Goal: Information Seeking & Learning: Learn about a topic

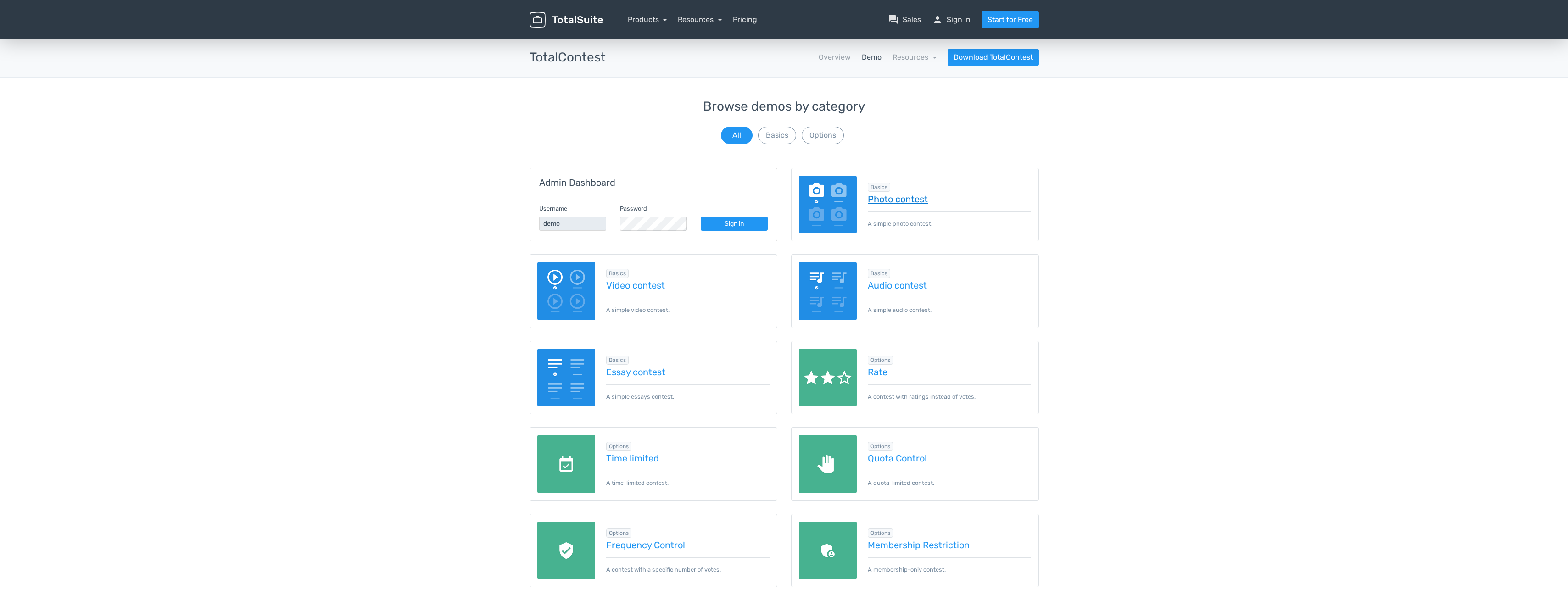
click at [908, 198] on link "Photo contest" at bounding box center [949, 199] width 163 height 10
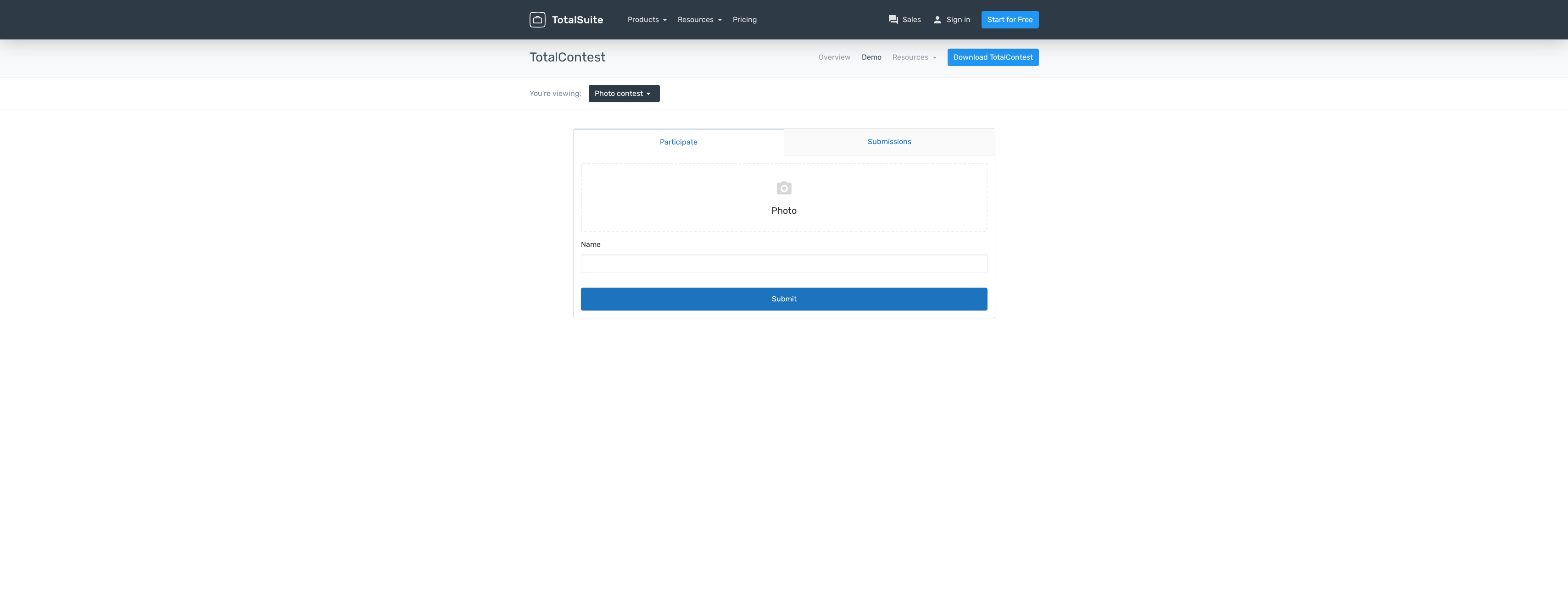
click at [897, 142] on link "Submissions" at bounding box center [889, 142] width 211 height 26
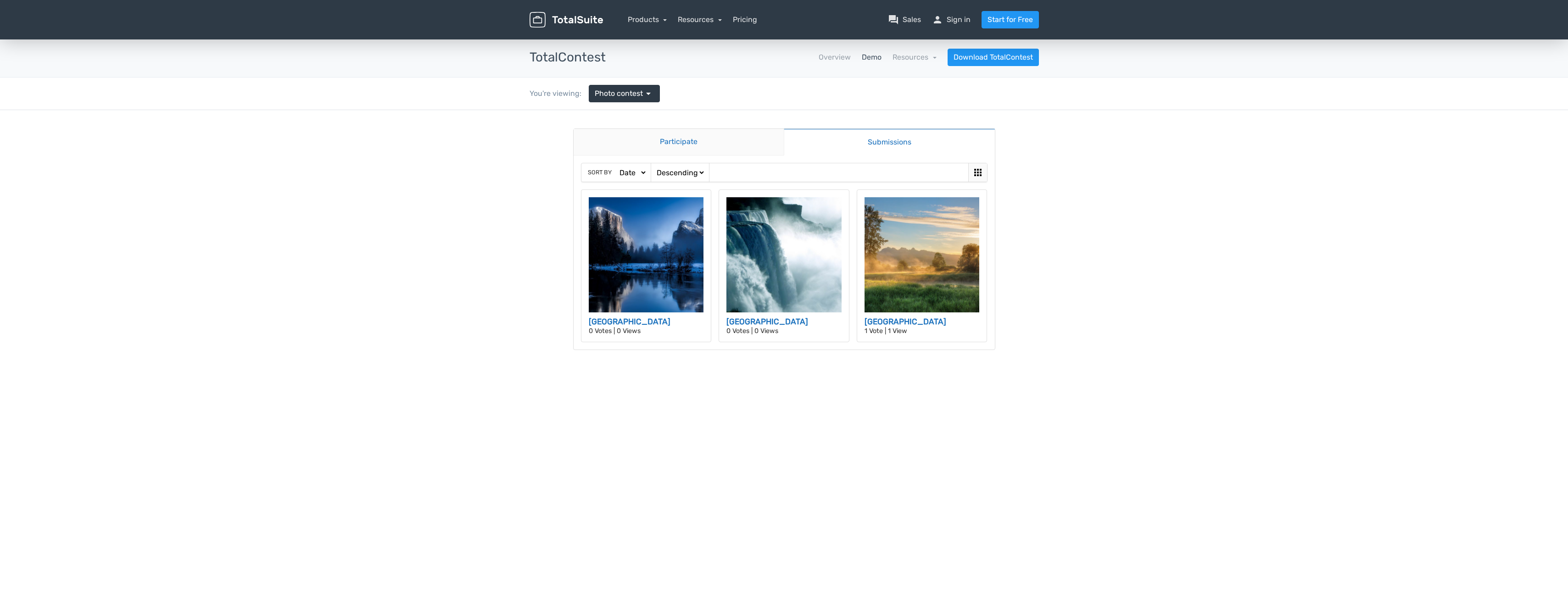
click at [686, 140] on link "Participate" at bounding box center [679, 142] width 211 height 26
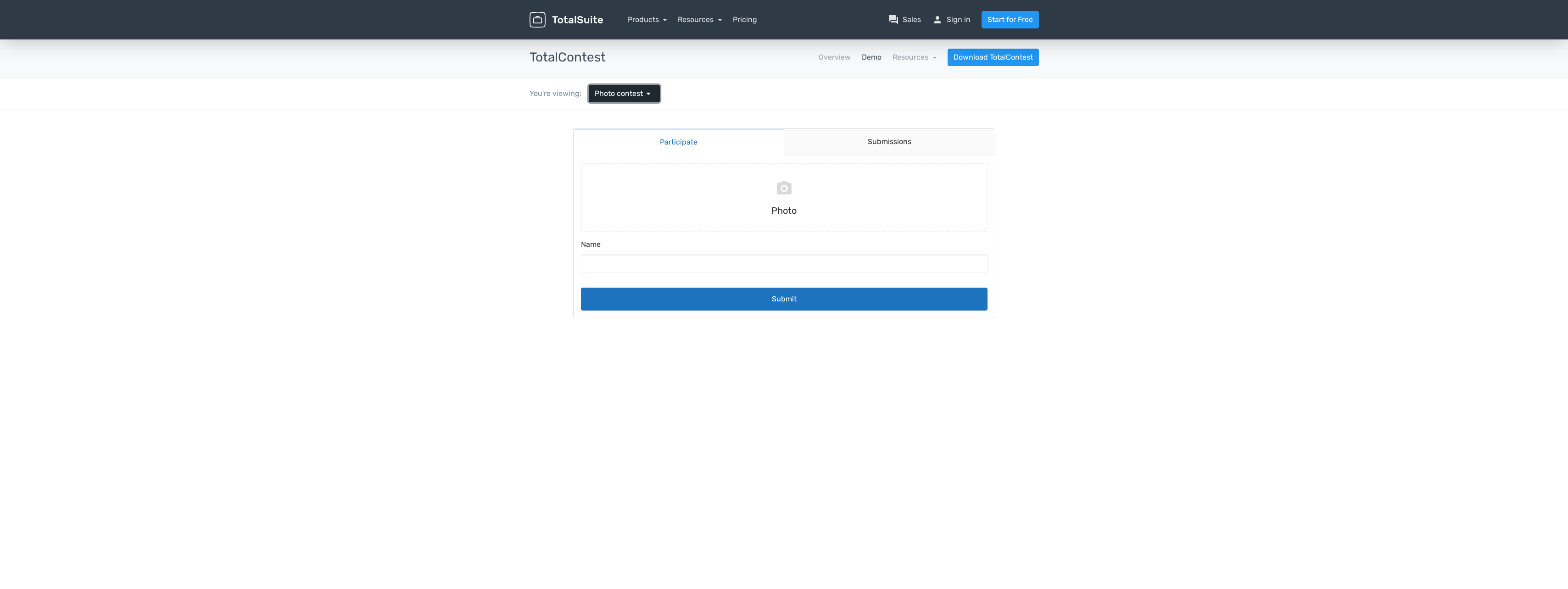
click at [651, 93] on span "arrow_drop_down" at bounding box center [648, 93] width 11 height 11
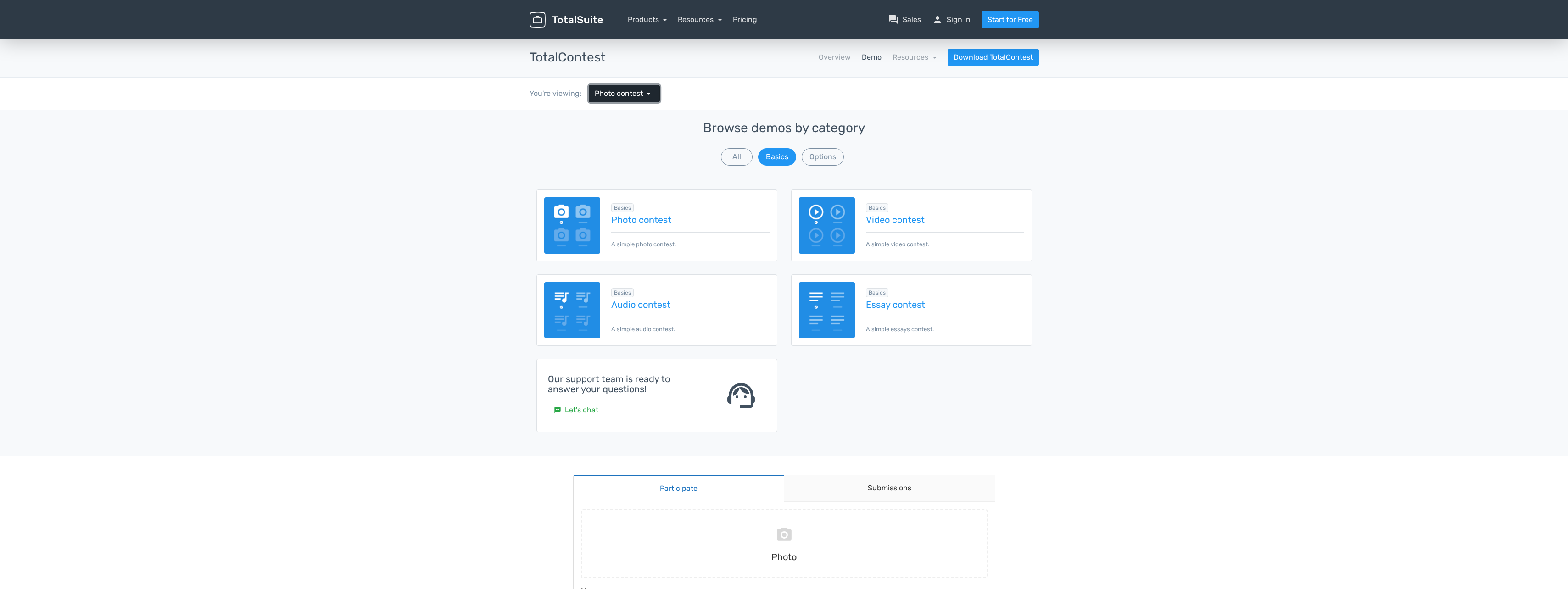
click at [651, 93] on span "arrow_drop_down" at bounding box center [648, 93] width 11 height 11
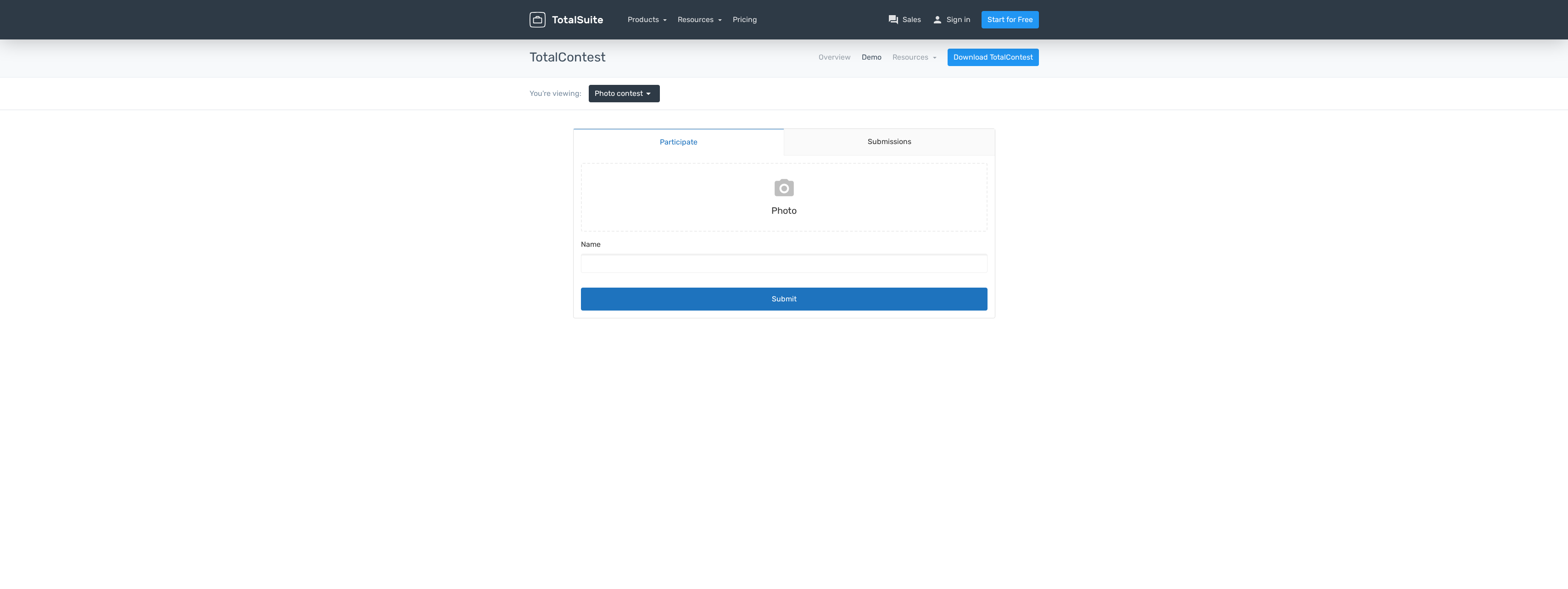
click at [790, 194] on input "file" at bounding box center [784, 197] width 414 height 69
click at [652, 20] on link "Products" at bounding box center [647, 19] width 39 height 9
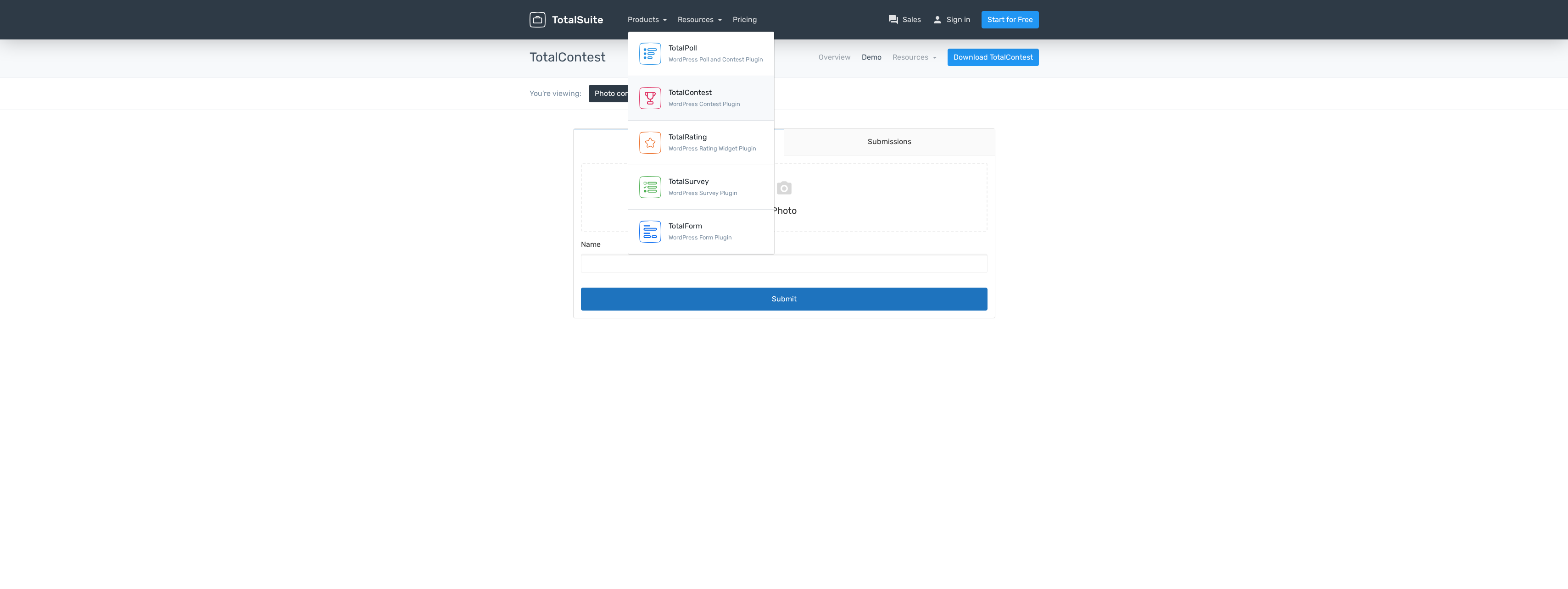
click at [699, 98] on div "TotalContest WordPress Contest Plugin" at bounding box center [704, 98] width 71 height 22
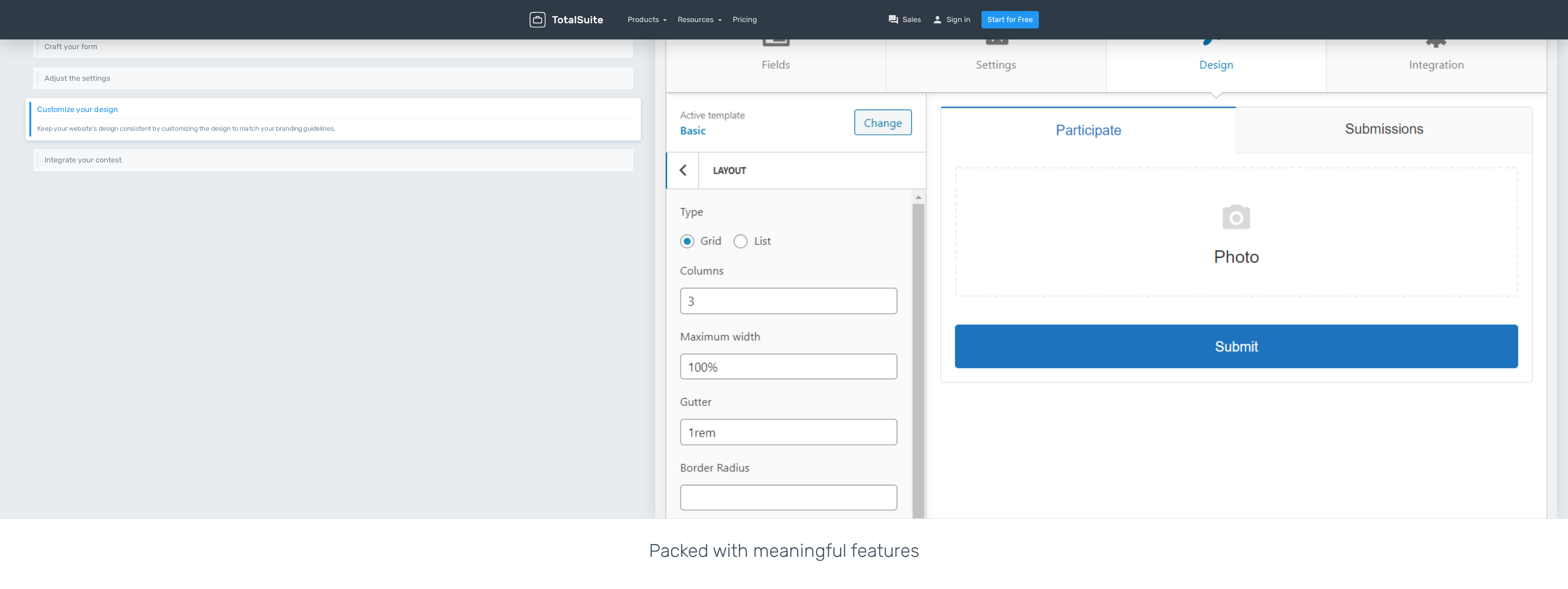
scroll to position [367, 0]
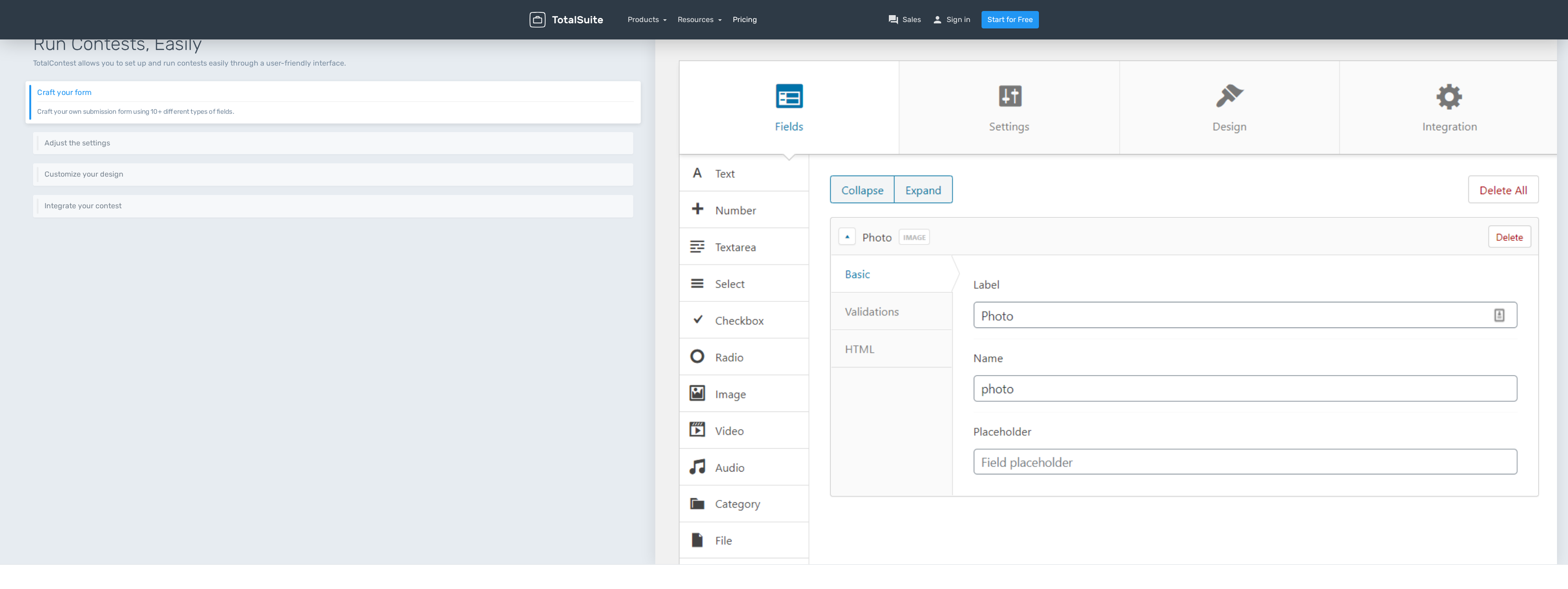
click at [747, 20] on link "Pricing" at bounding box center [745, 19] width 24 height 11
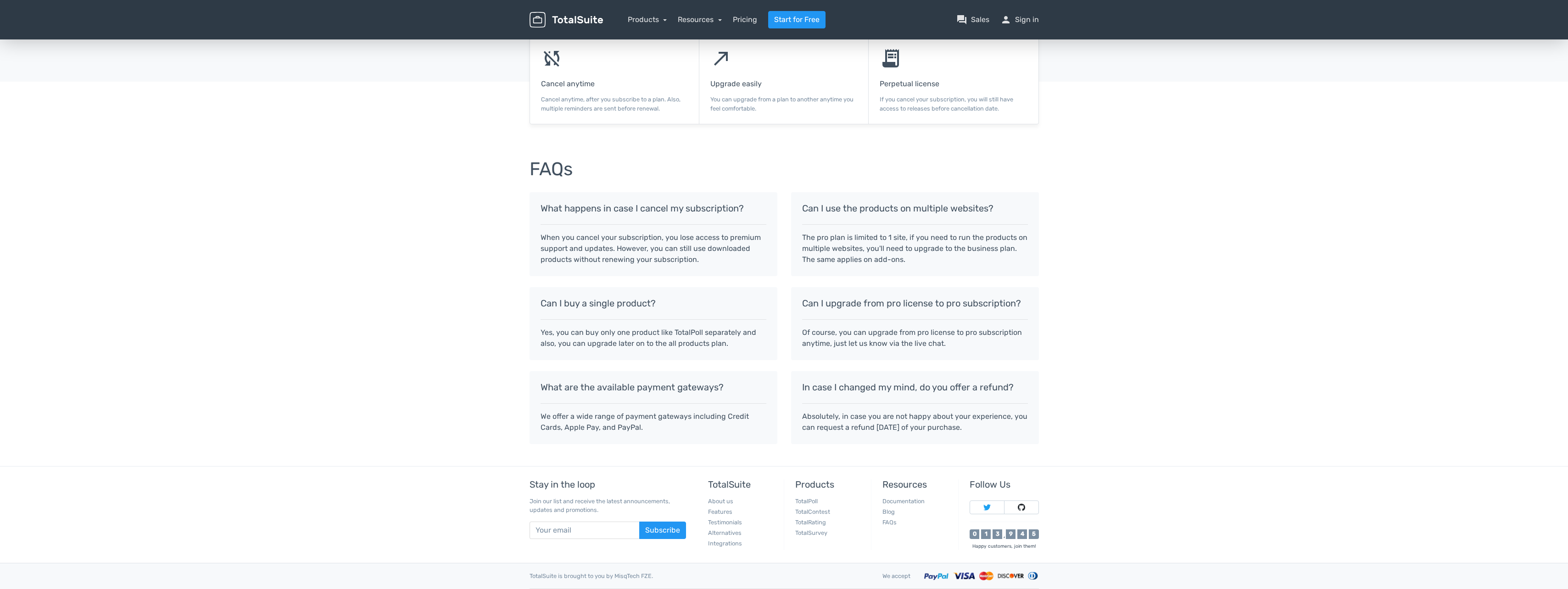
scroll to position [627, 0]
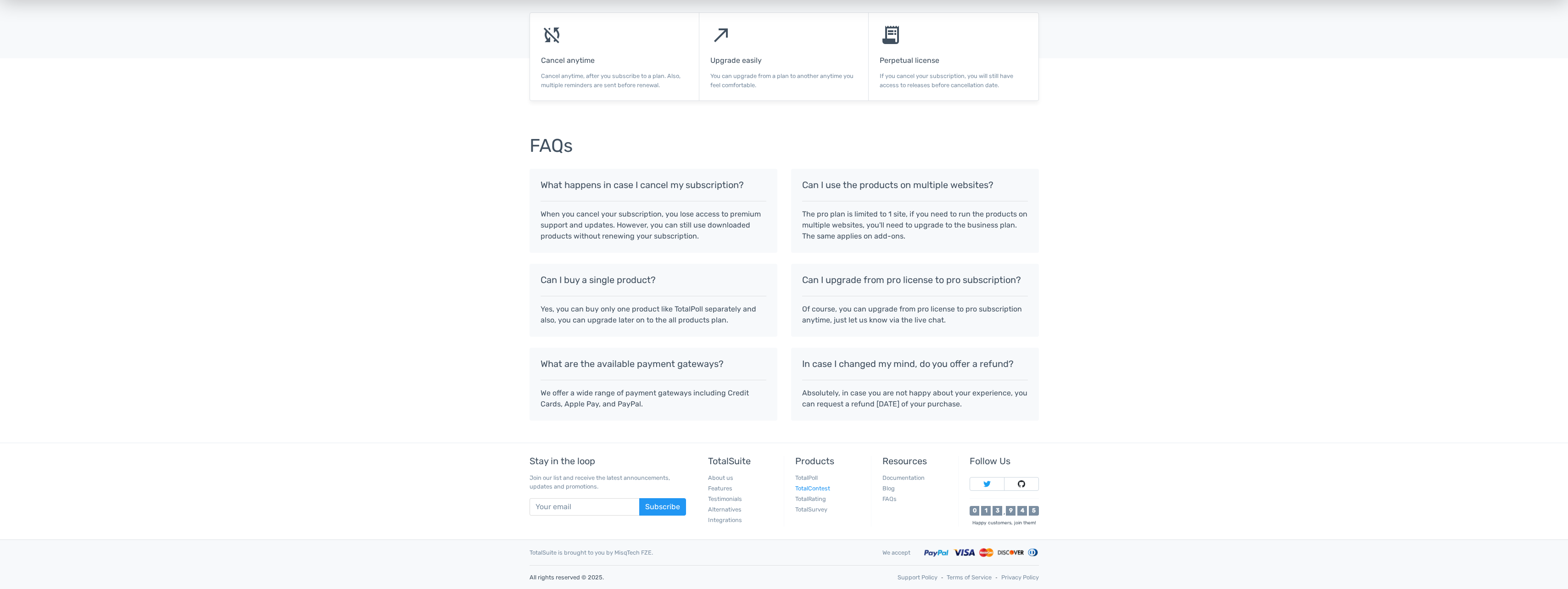
click at [825, 487] on link "TotalContest" at bounding box center [813, 489] width 35 height 7
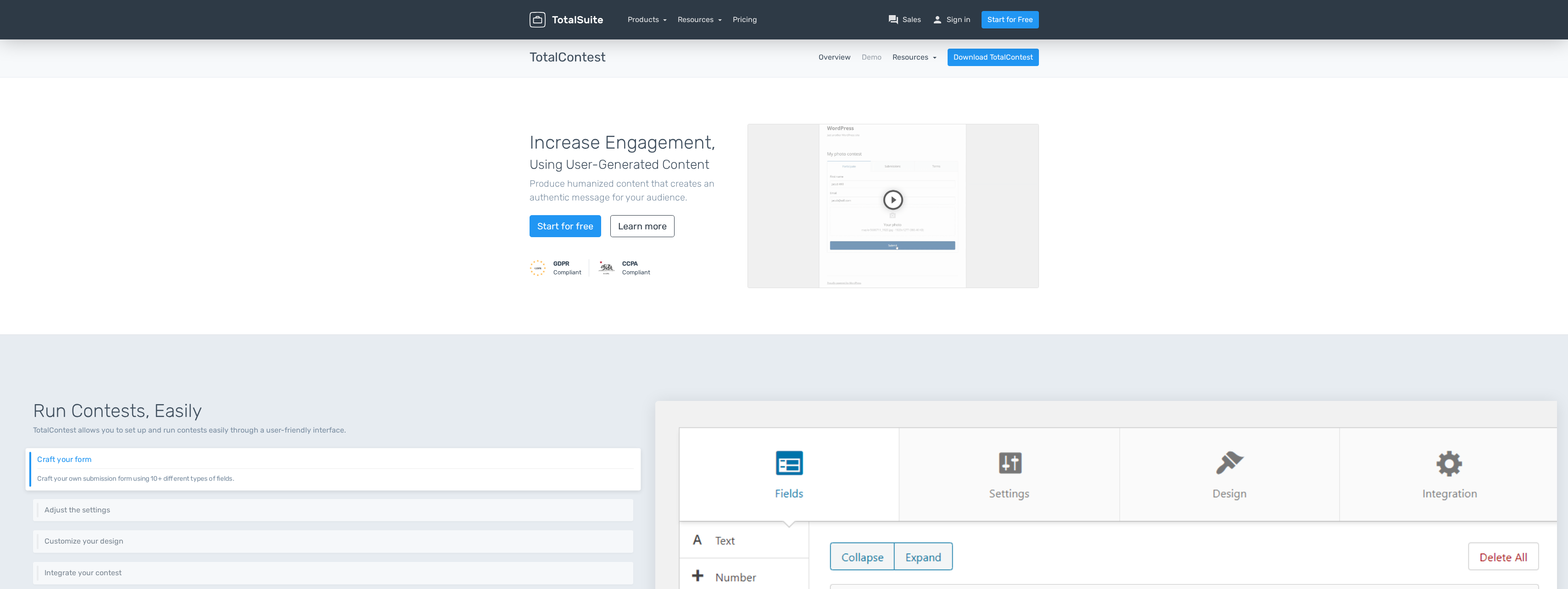
click at [926, 57] on link "Resources" at bounding box center [914, 57] width 44 height 9
click at [907, 82] on link "school Documentation" at bounding box center [892, 82] width 86 height 26
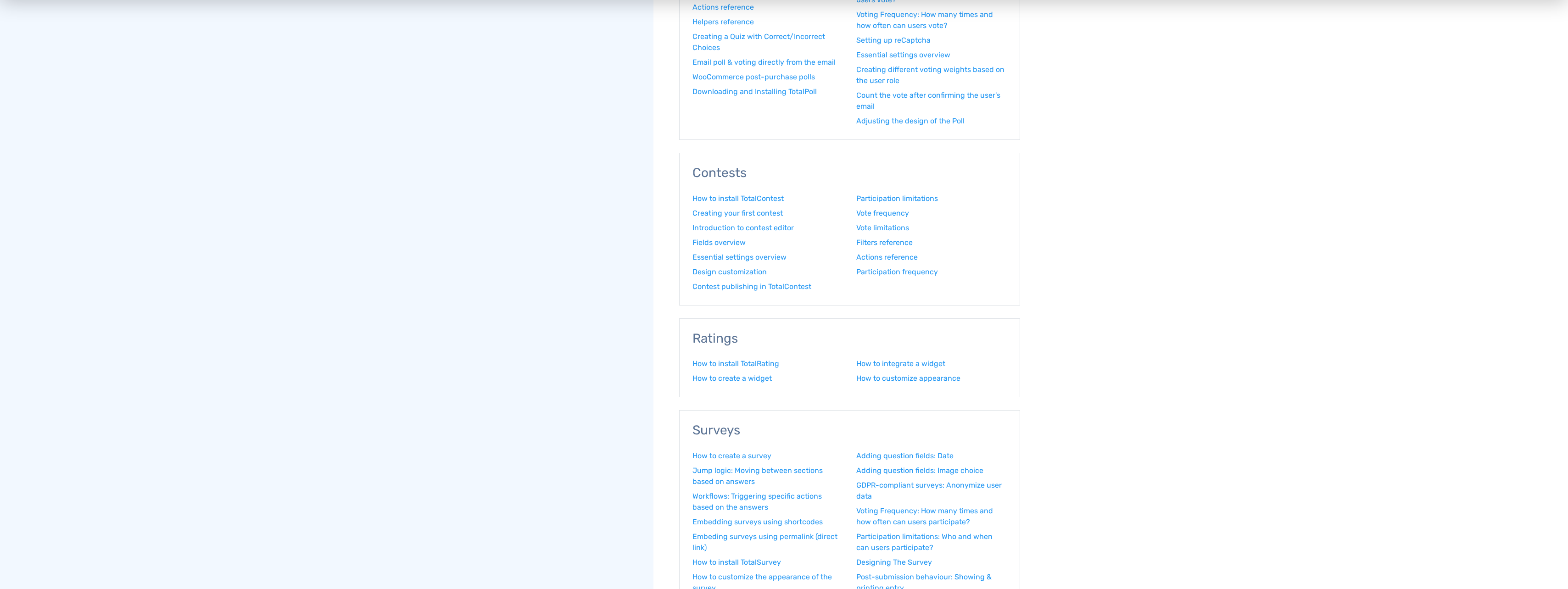
scroll to position [412, 0]
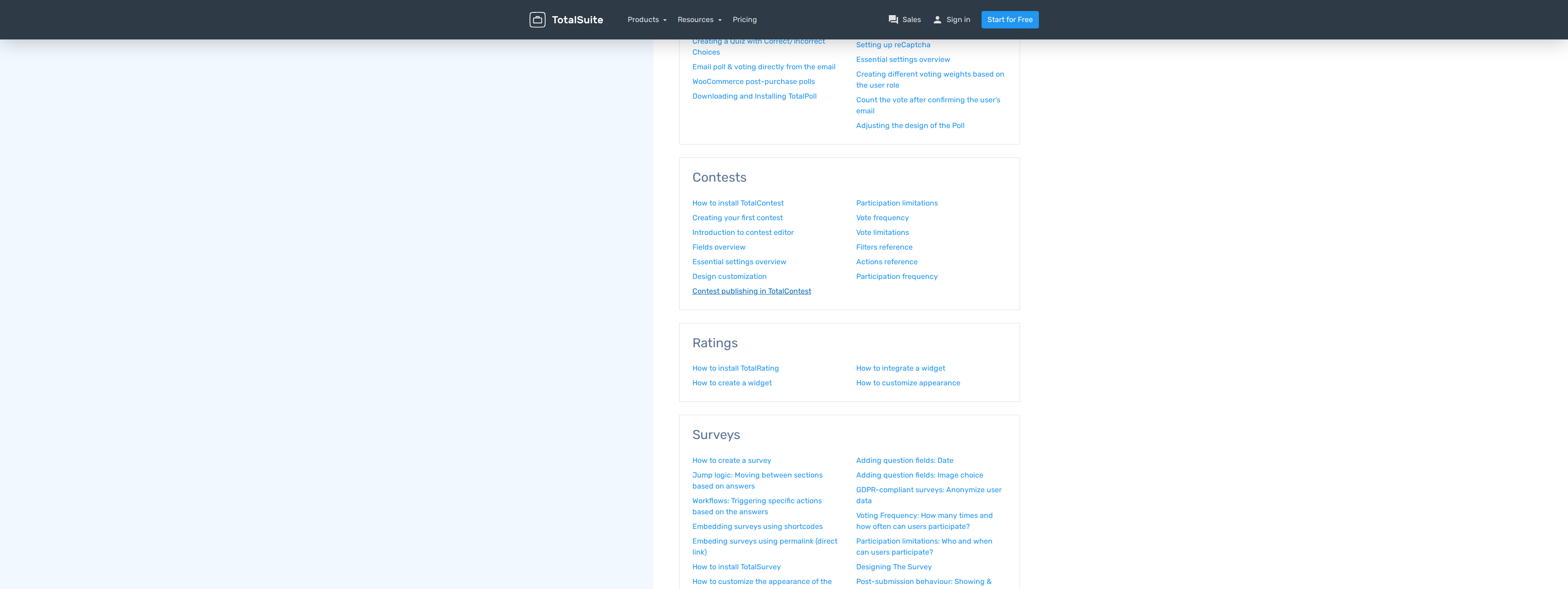
click at [745, 289] on link "Contest publishing in TotalContest" at bounding box center [768, 291] width 150 height 11
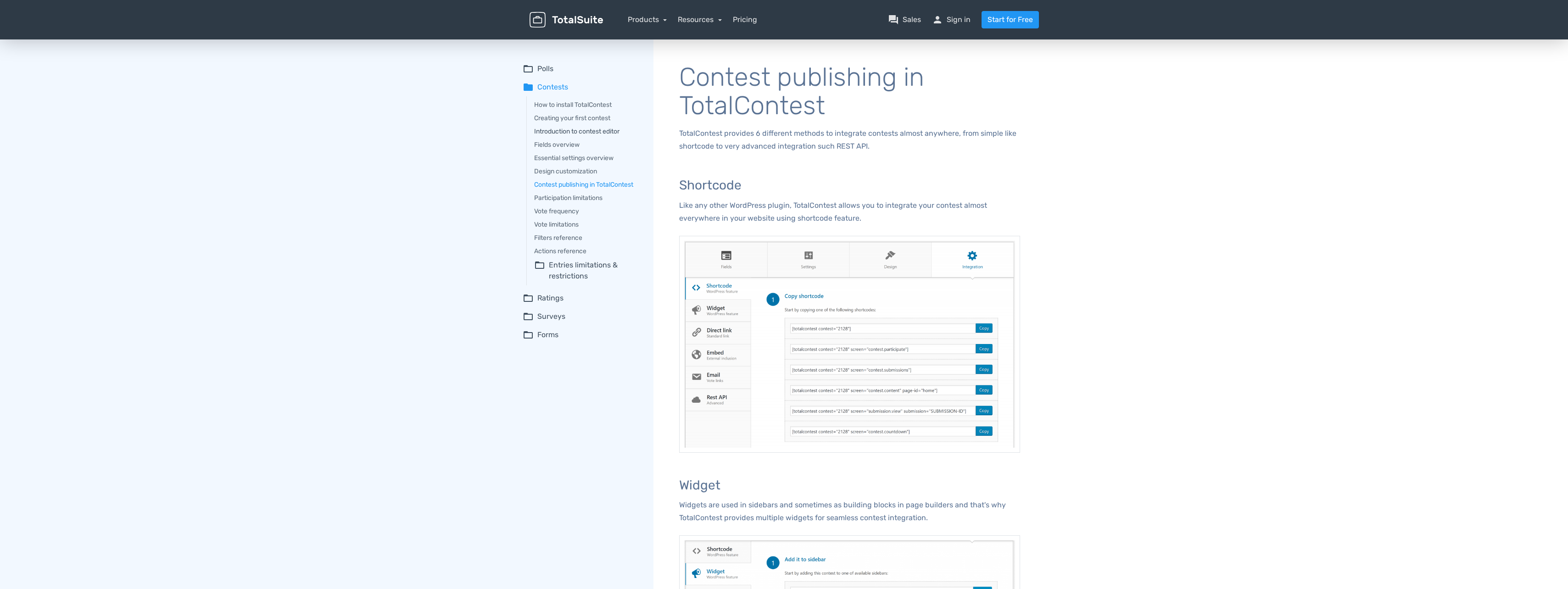
click at [586, 128] on link "Introduction to contest editor" at bounding box center [587, 132] width 106 height 10
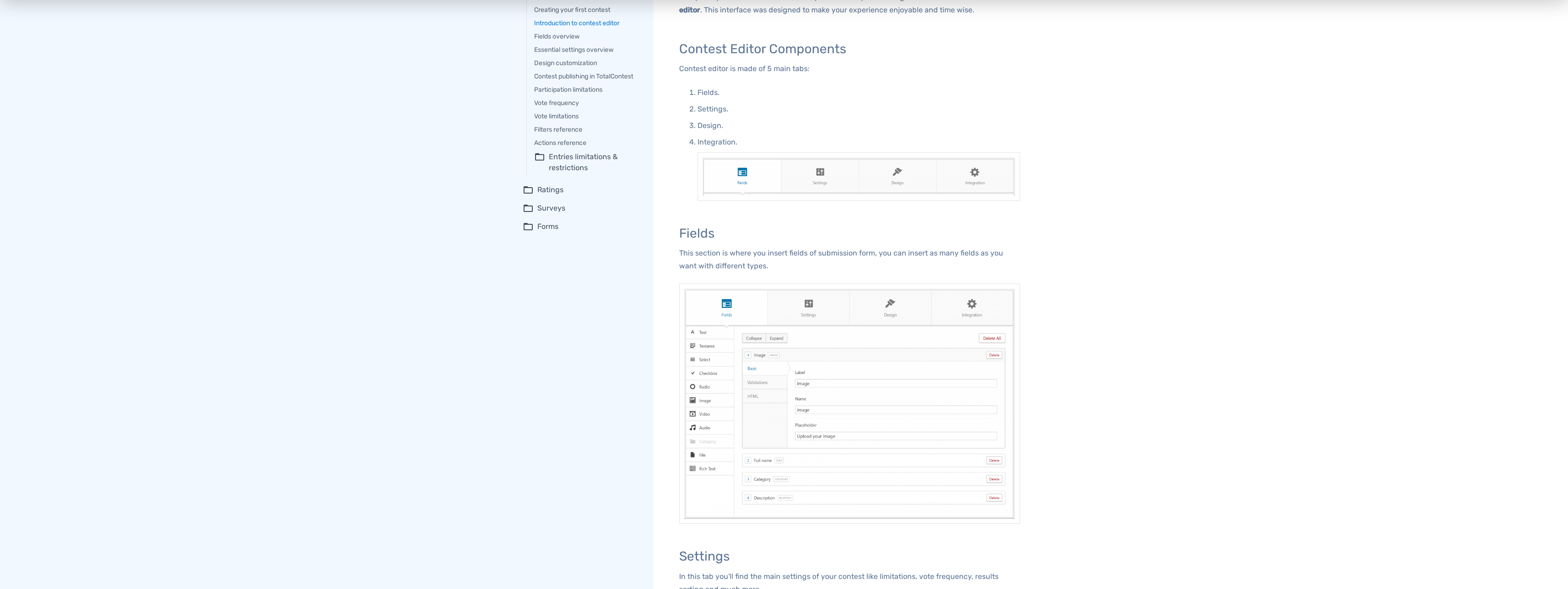
scroll to position [46, 0]
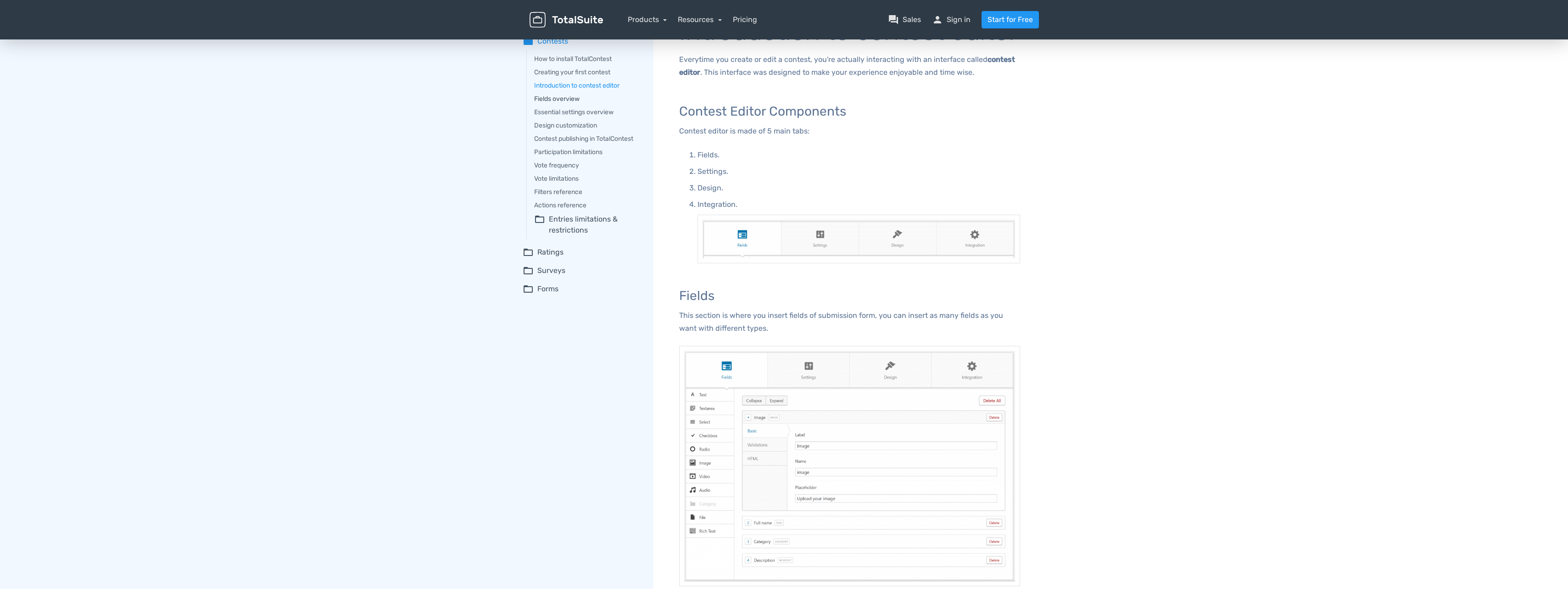
click at [570, 99] on link "Fields overview" at bounding box center [587, 99] width 106 height 10
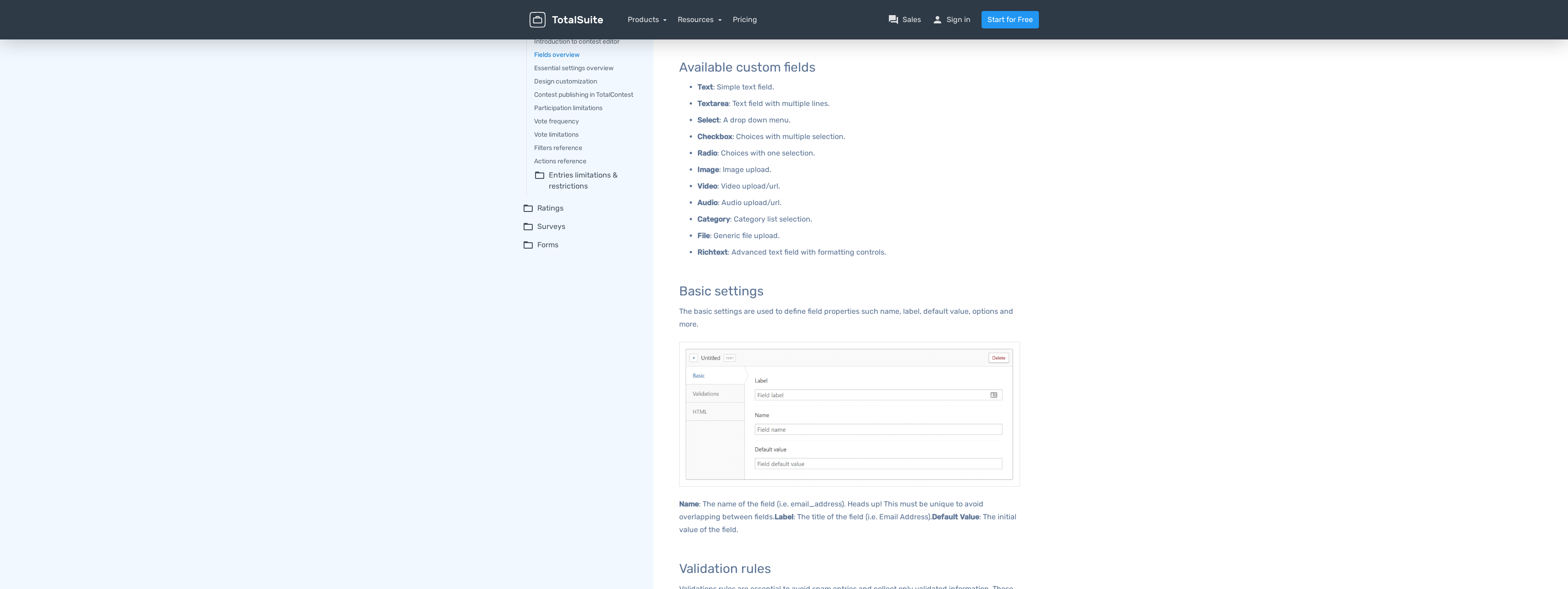
scroll to position [92, 0]
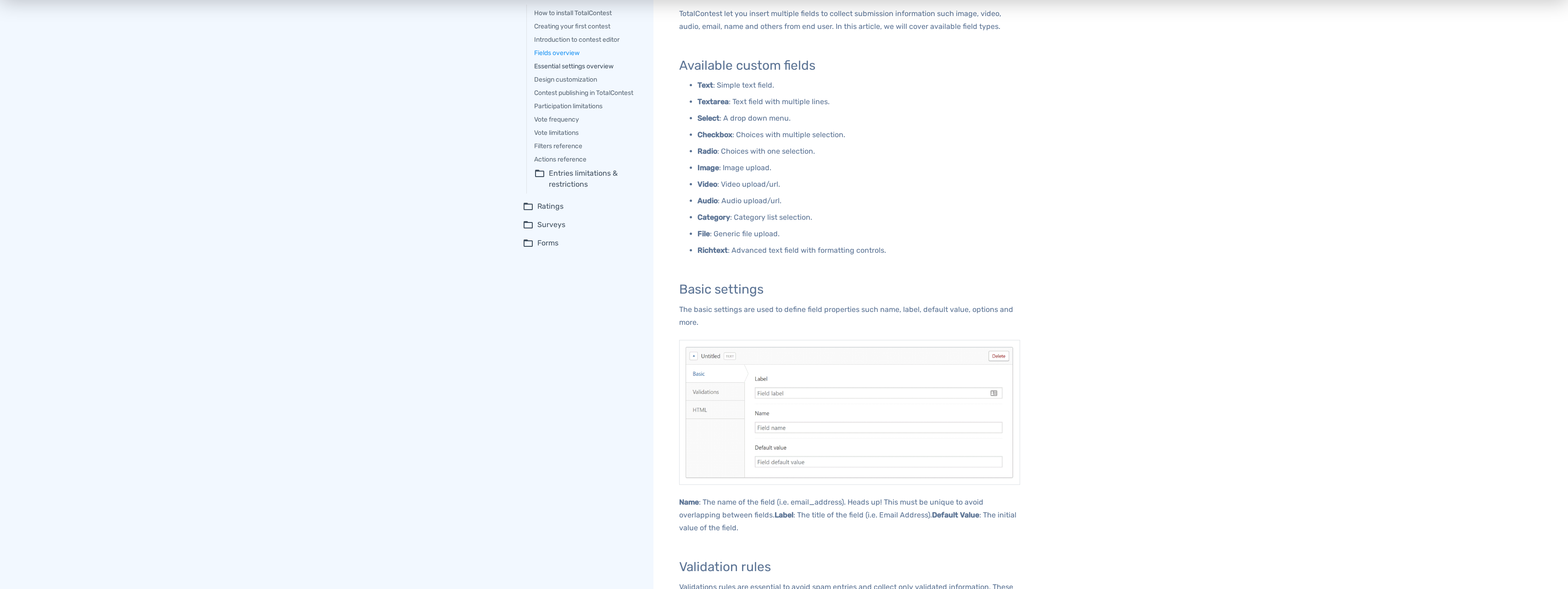
click at [582, 65] on link "Essential settings overview" at bounding box center [587, 66] width 106 height 10
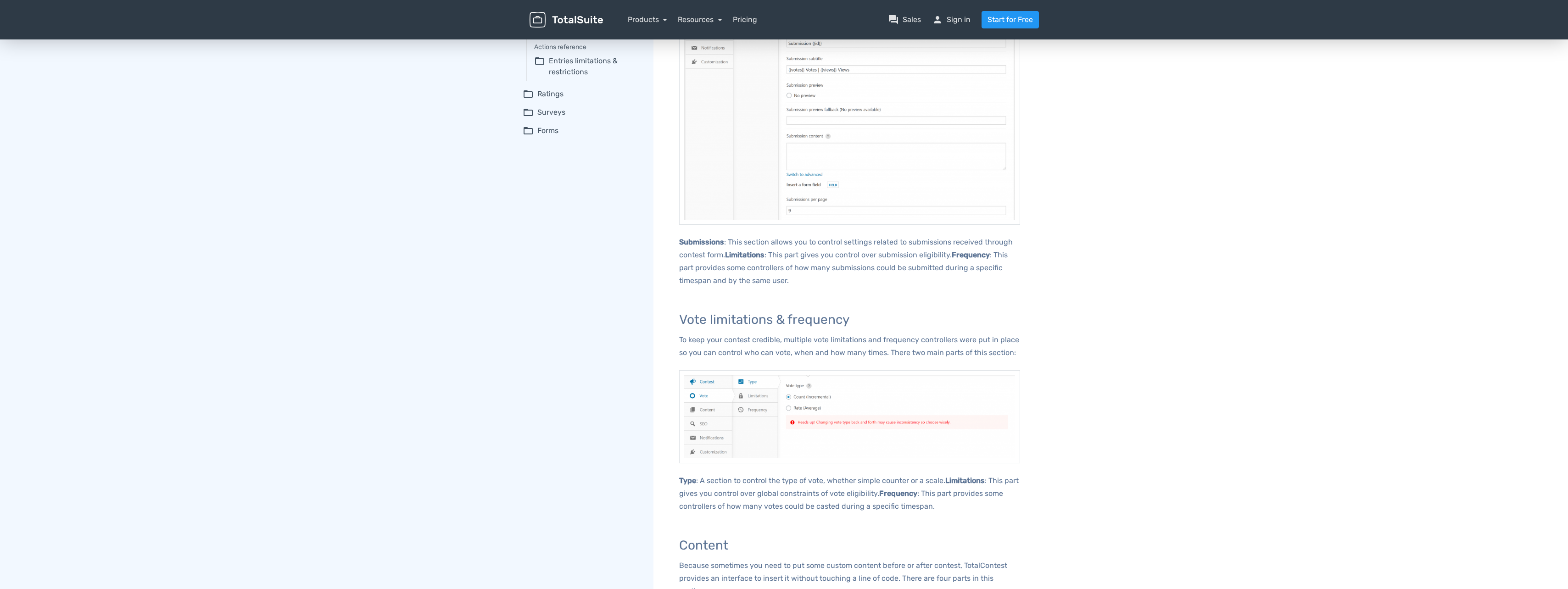
scroll to position [56, 0]
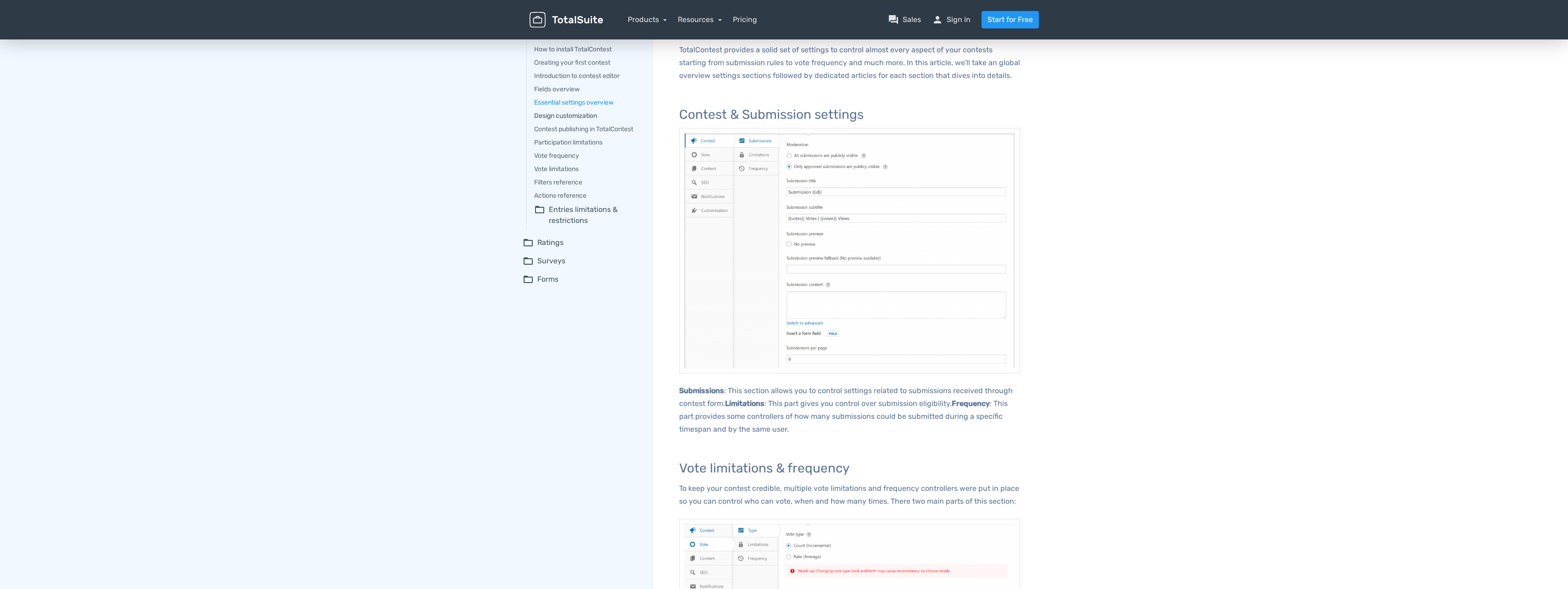
click at [574, 113] on link "Design customization" at bounding box center [587, 116] width 106 height 10
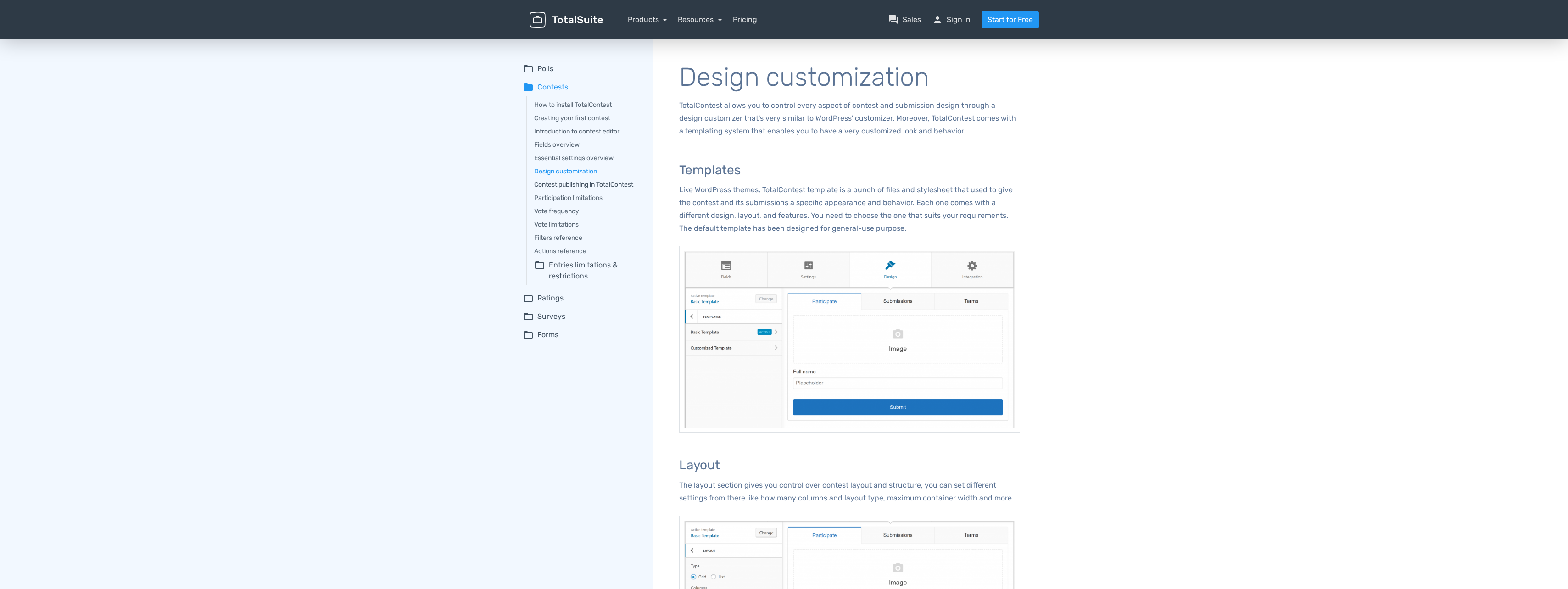
click at [585, 181] on link "Contest publishing in TotalContest" at bounding box center [587, 184] width 106 height 10
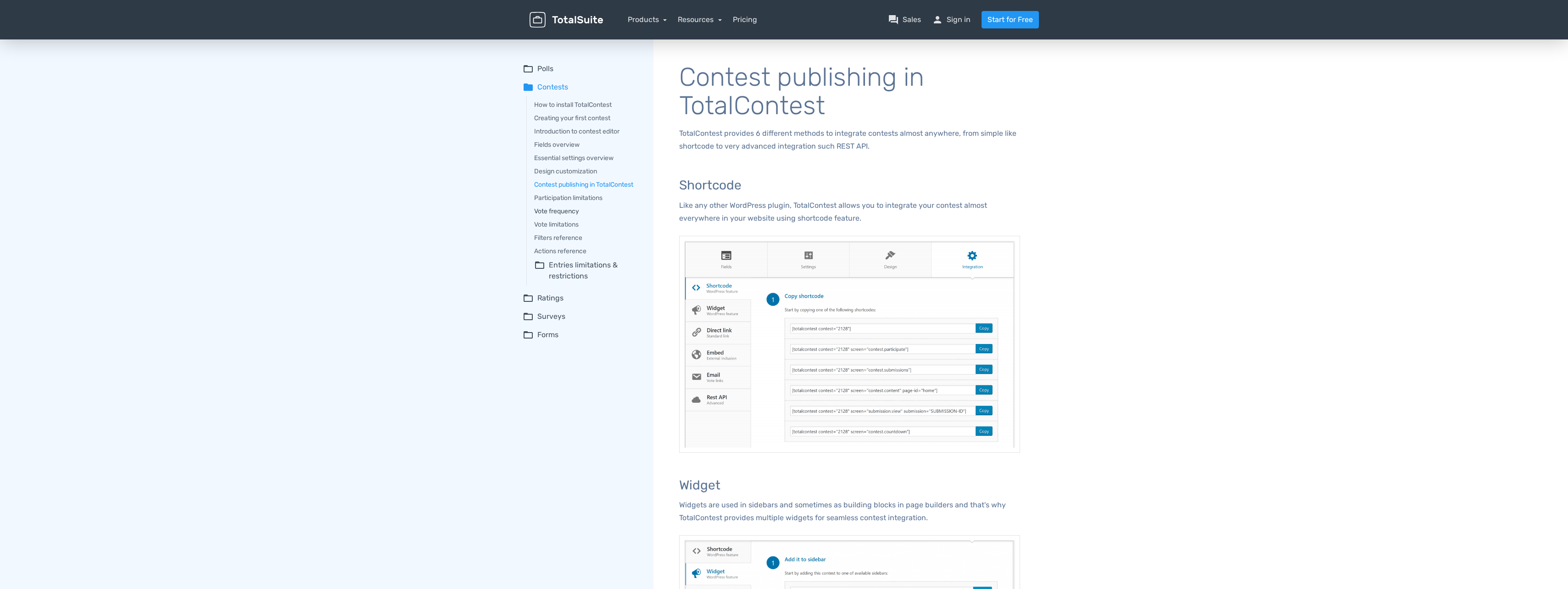
click at [550, 209] on link "Vote frequency" at bounding box center [587, 212] width 106 height 10
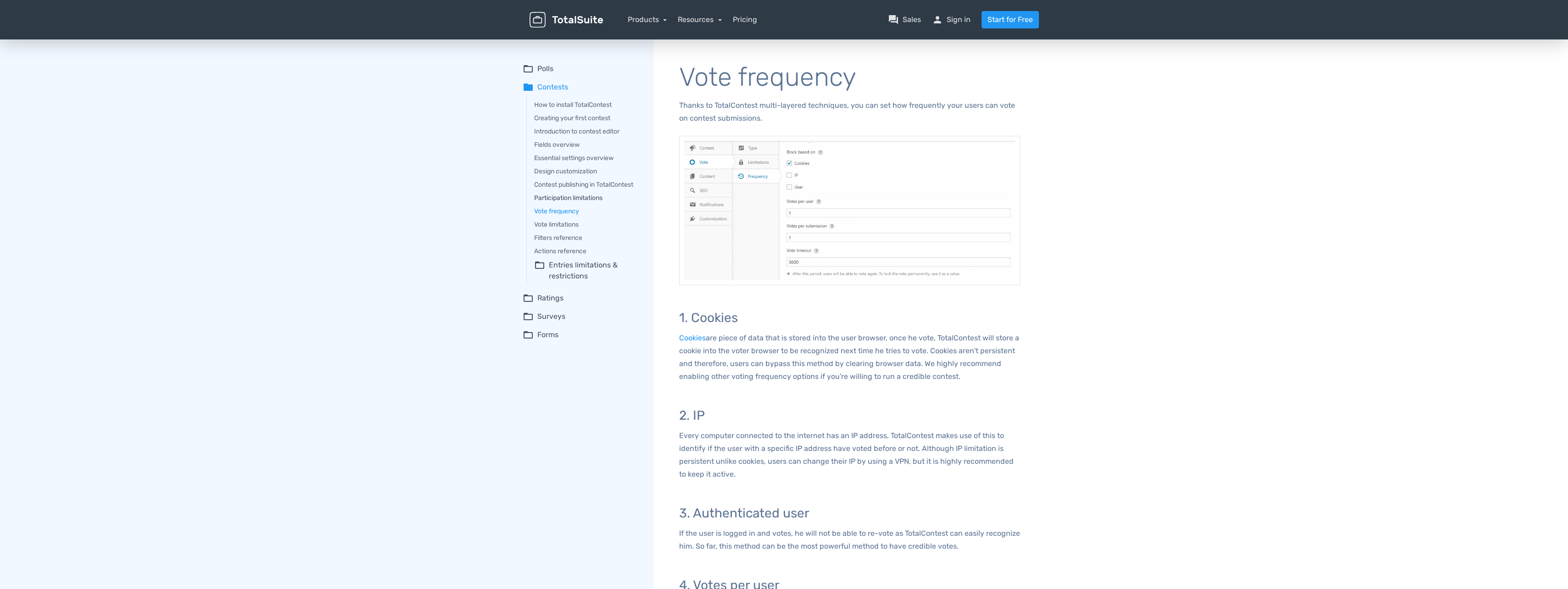
click at [572, 197] on link "Participation limitations" at bounding box center [587, 198] width 106 height 10
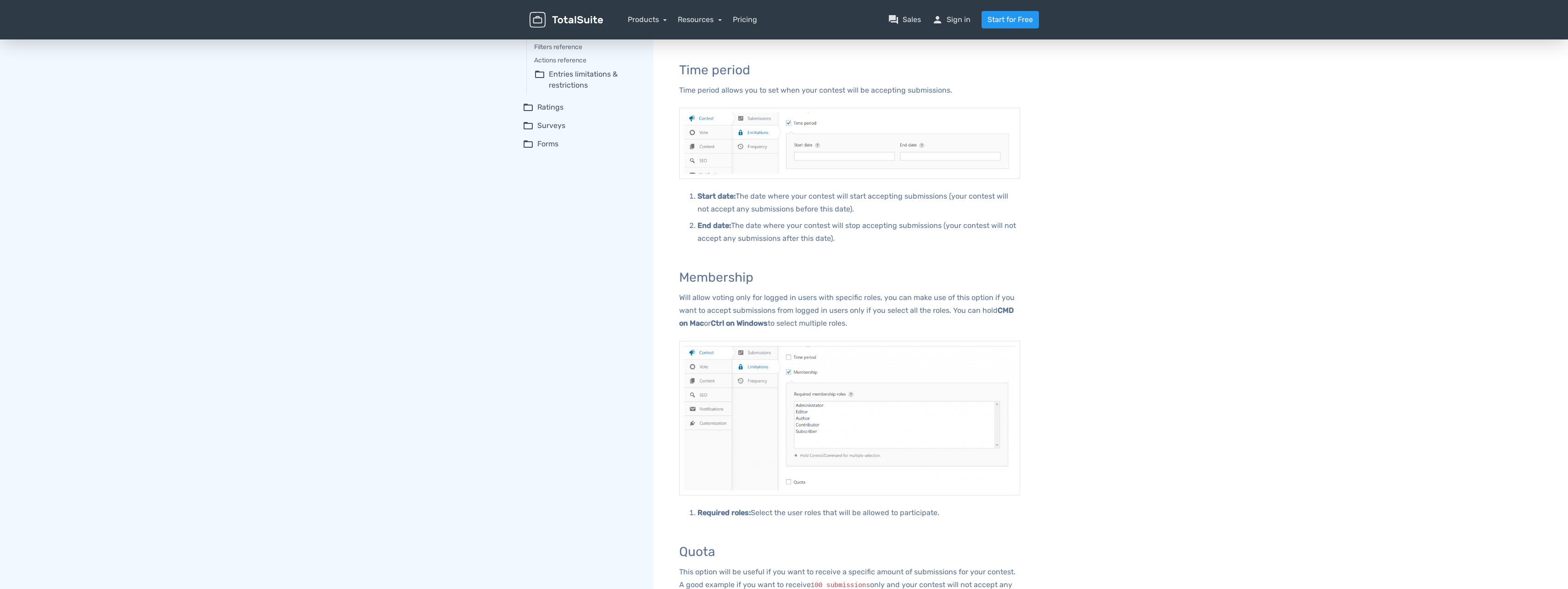
scroll to position [26, 0]
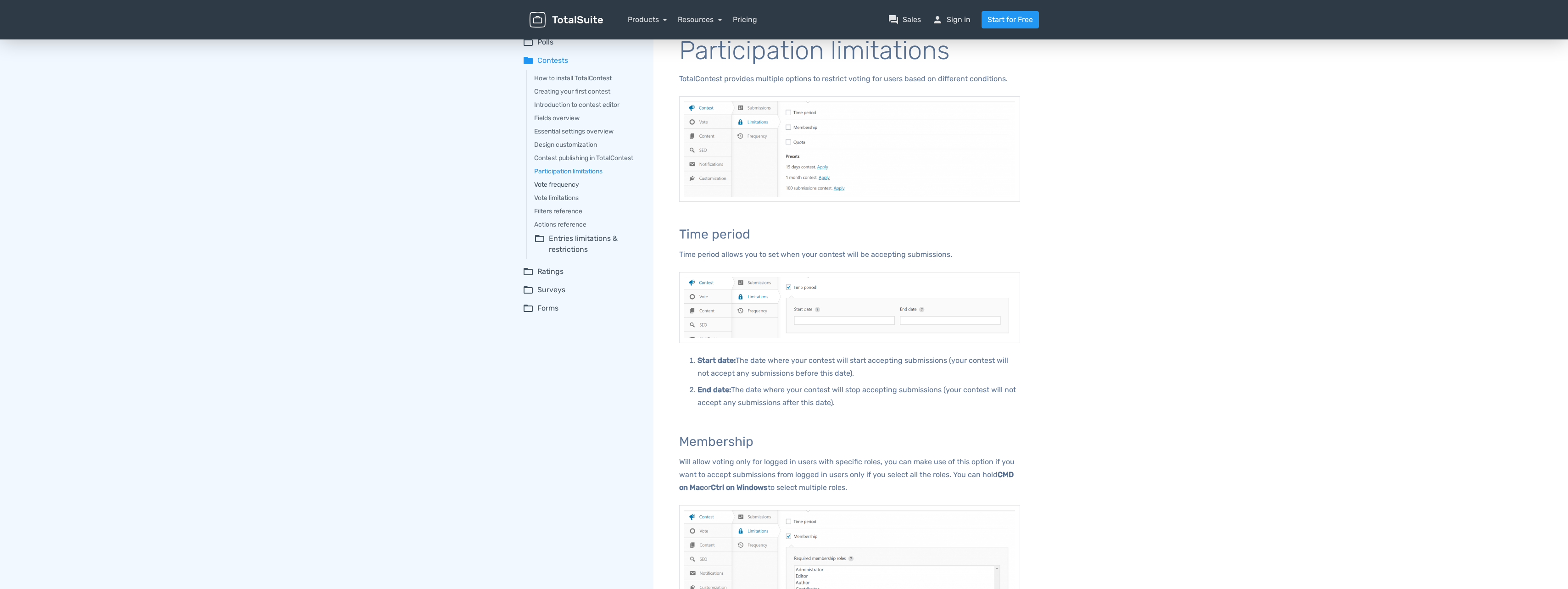
click at [569, 184] on link "Vote frequency" at bounding box center [587, 184] width 106 height 10
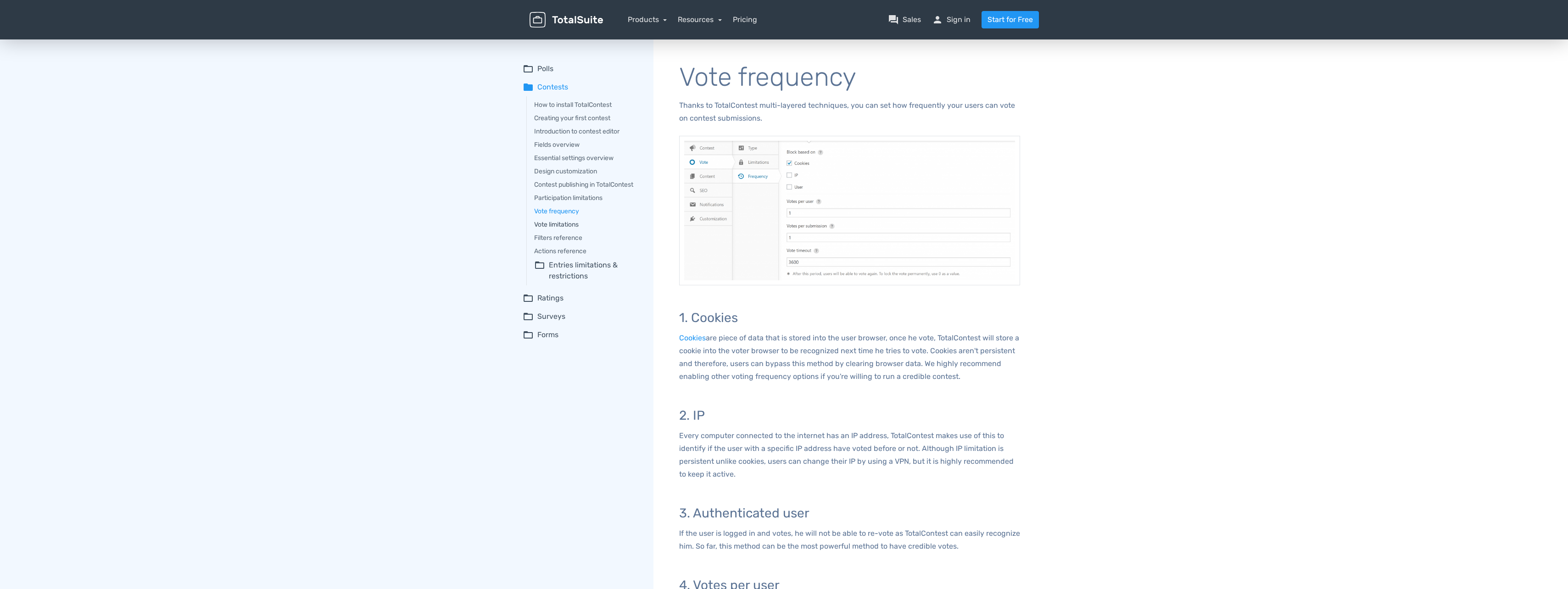
click at [572, 220] on link "Vote limitations" at bounding box center [587, 224] width 106 height 10
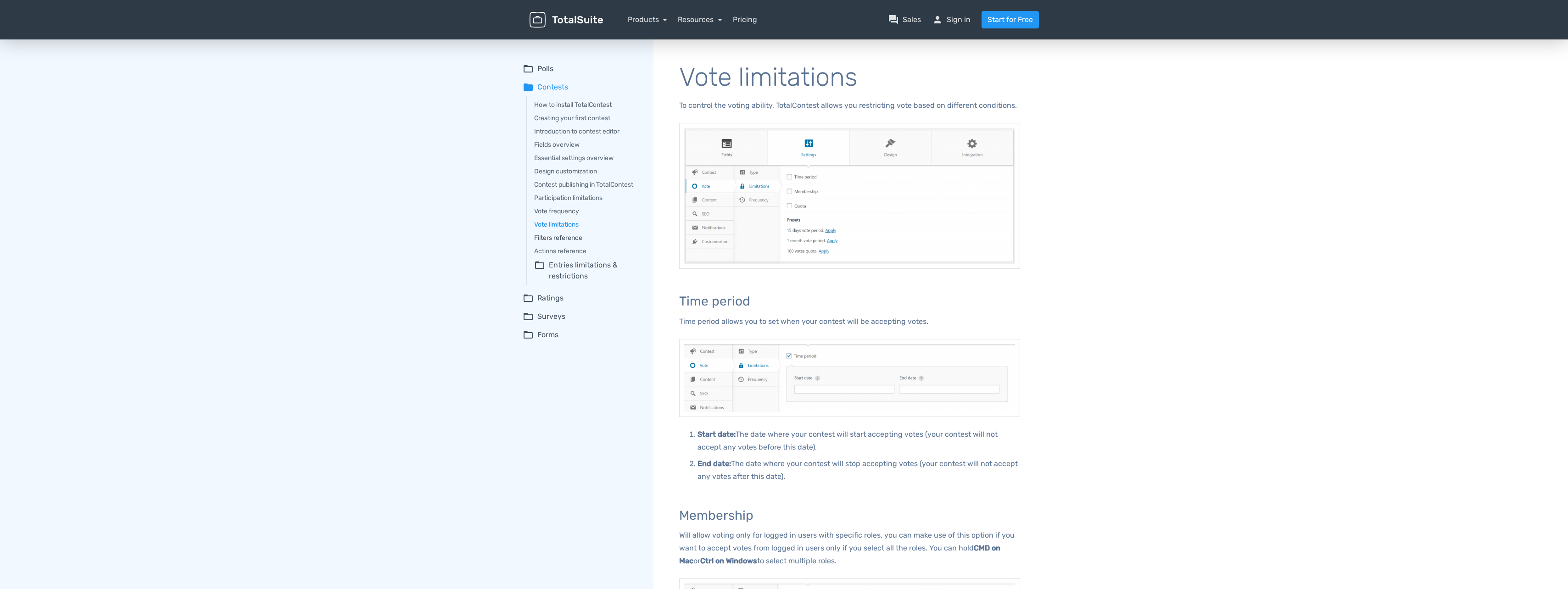
click at [574, 234] on link "Filters reference" at bounding box center [587, 238] width 106 height 10
